Goal: Book appointment/travel/reservation

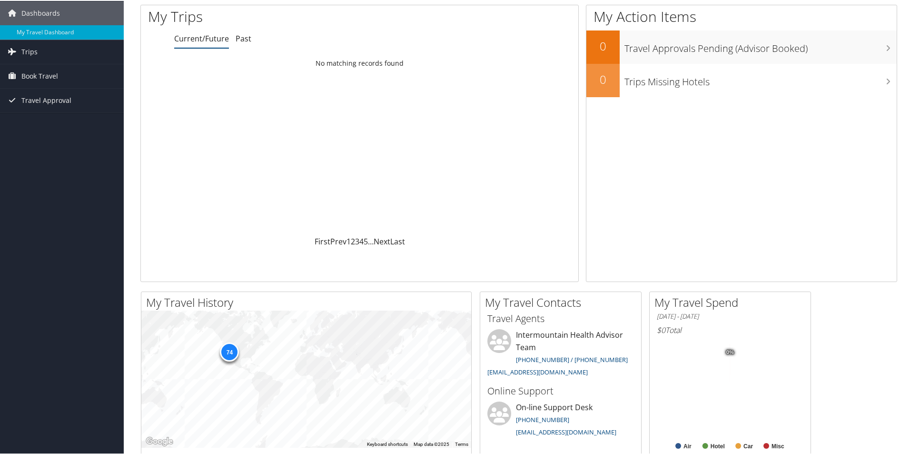
scroll to position [143, 0]
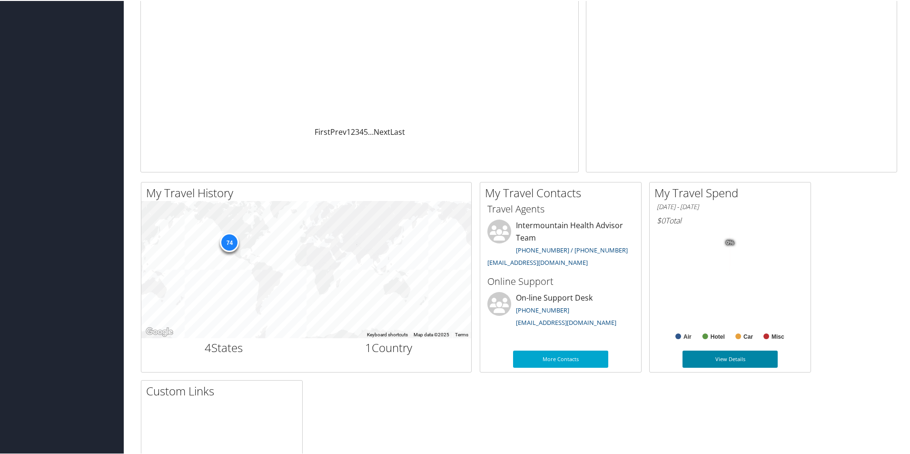
click at [734, 357] on link "View Details" at bounding box center [730, 357] width 95 height 17
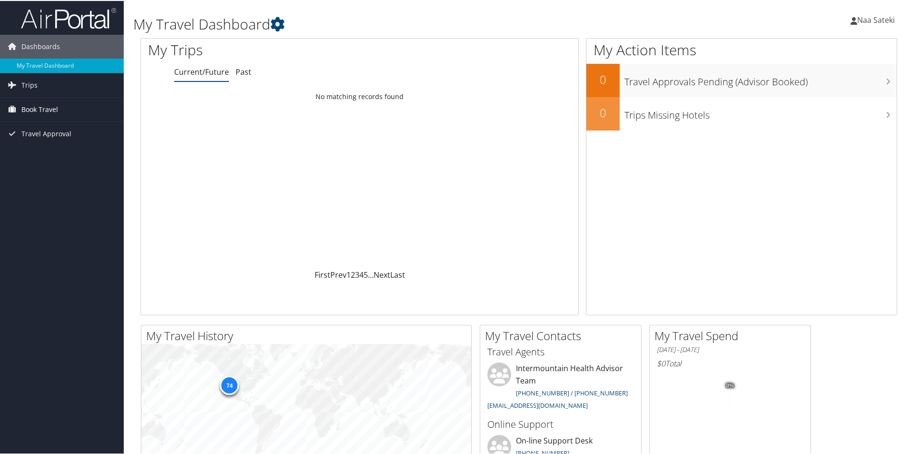
click at [29, 106] on span "Book Travel" at bounding box center [39, 109] width 37 height 24
click at [51, 158] on link "Book/Manage Online Trips" at bounding box center [62, 156] width 124 height 14
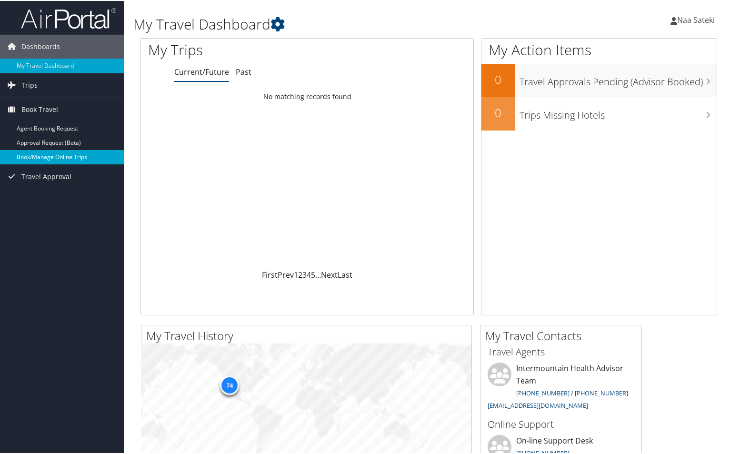
click at [32, 155] on link "Book/Manage Online Trips" at bounding box center [62, 156] width 124 height 14
